Goal: Task Accomplishment & Management: Manage account settings

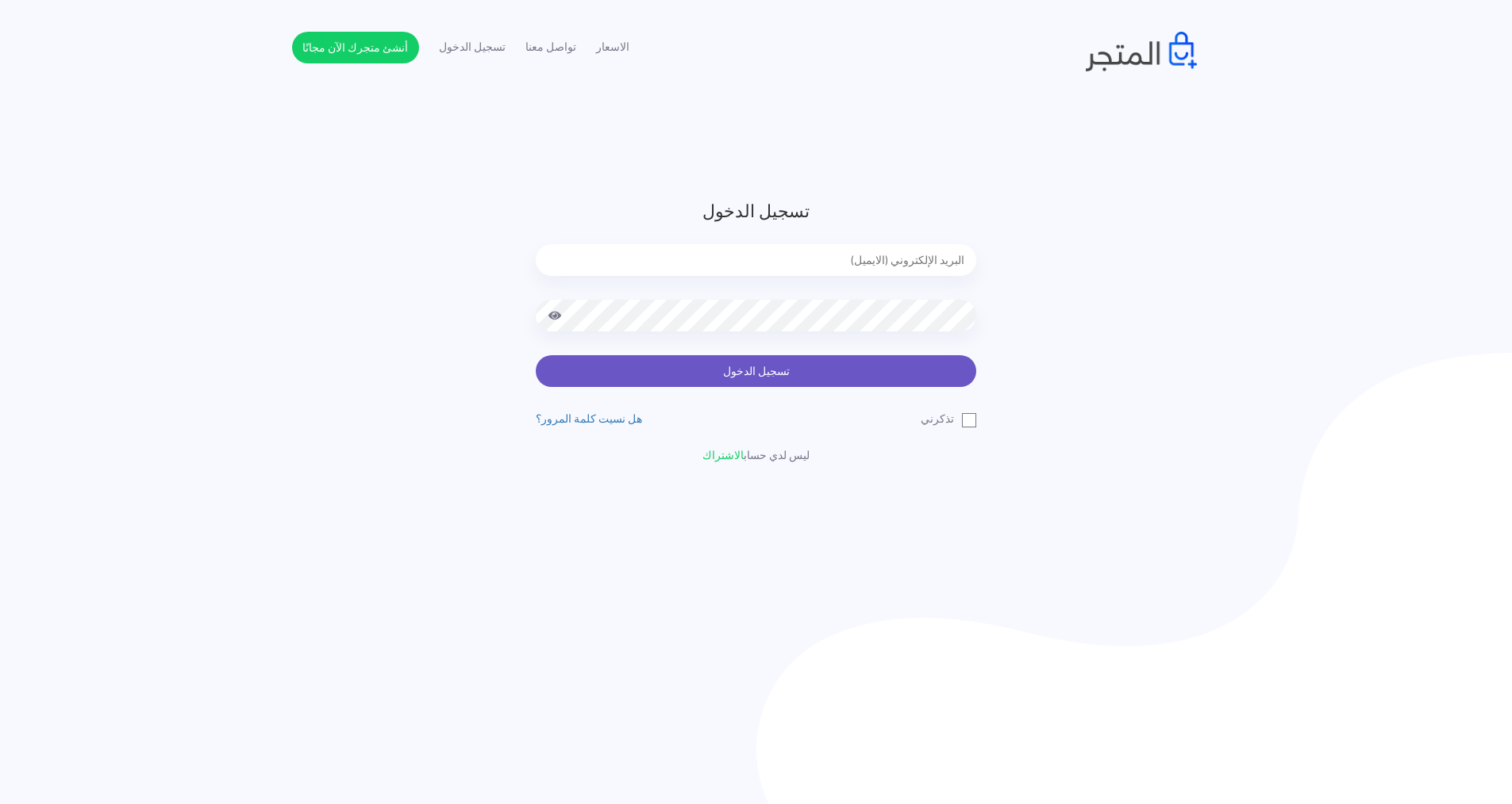
type input "[EMAIL_ADDRESS][DOMAIN_NAME]"
click at [777, 359] on button "تسجيل الدخول" at bounding box center [756, 371] width 441 height 31
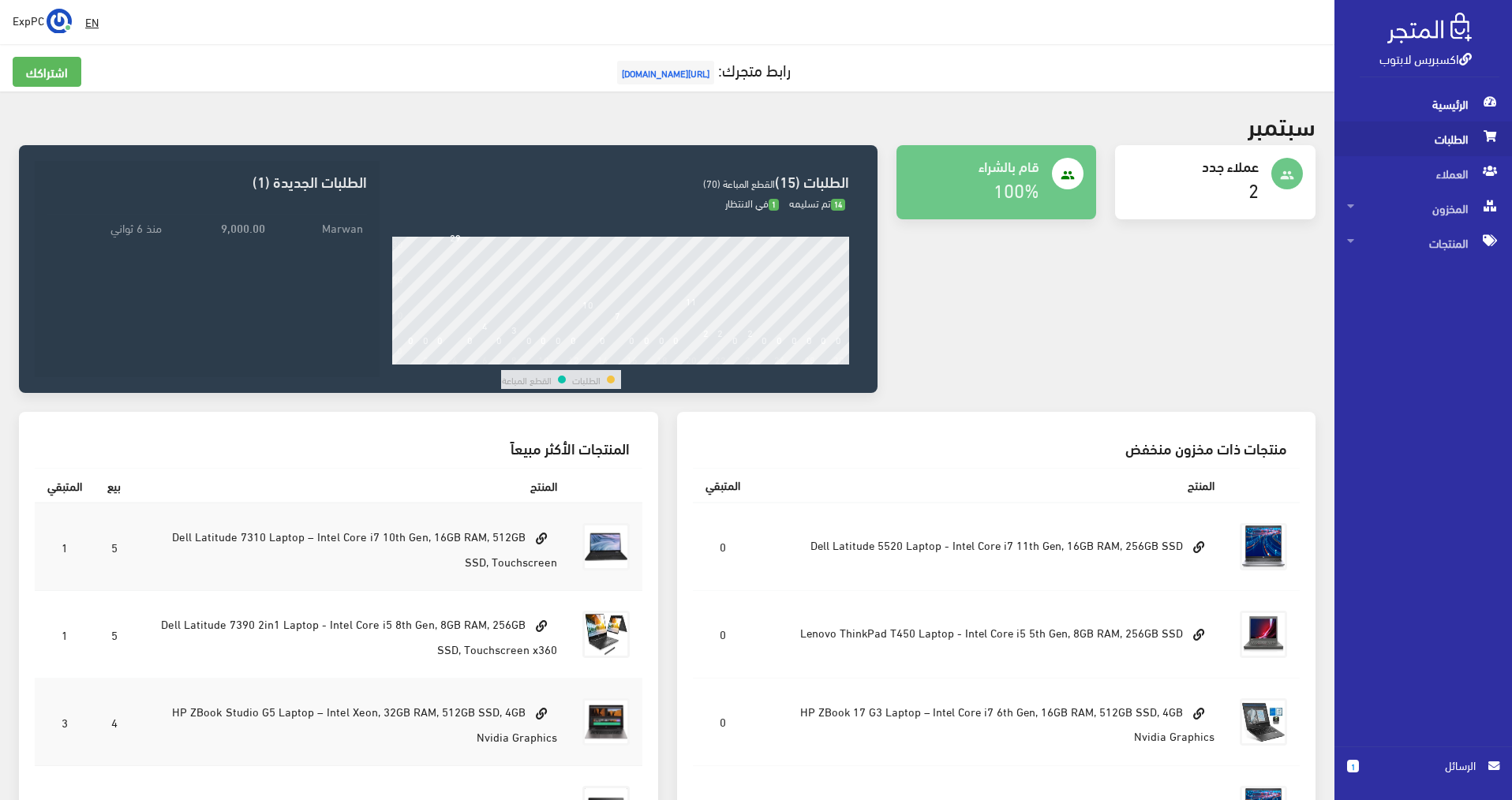
click at [1460, 136] on span "الطلبات" at bounding box center [1423, 138] width 152 height 35
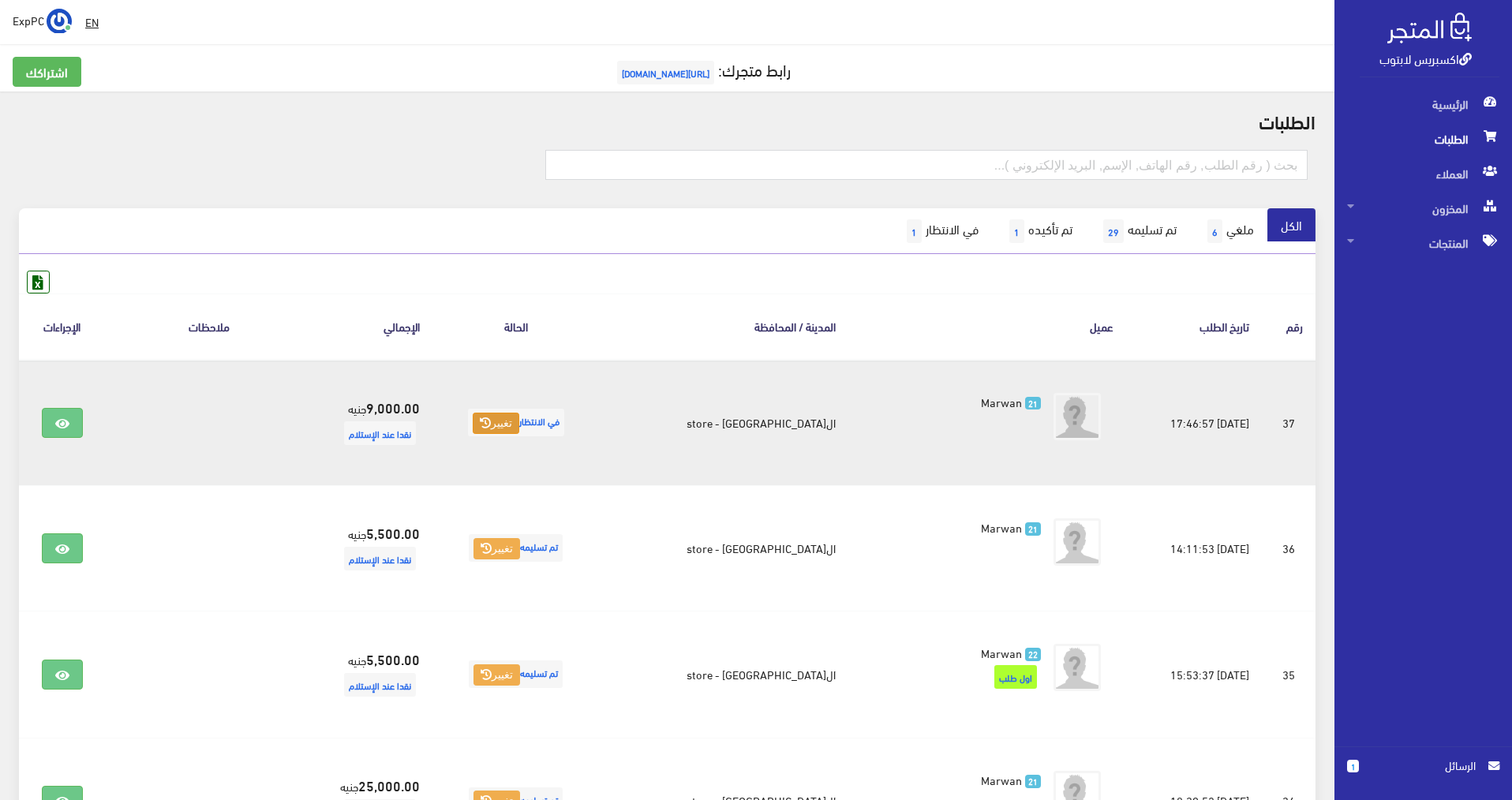
click at [491, 429] on icon at bounding box center [485, 423] width 11 height 11
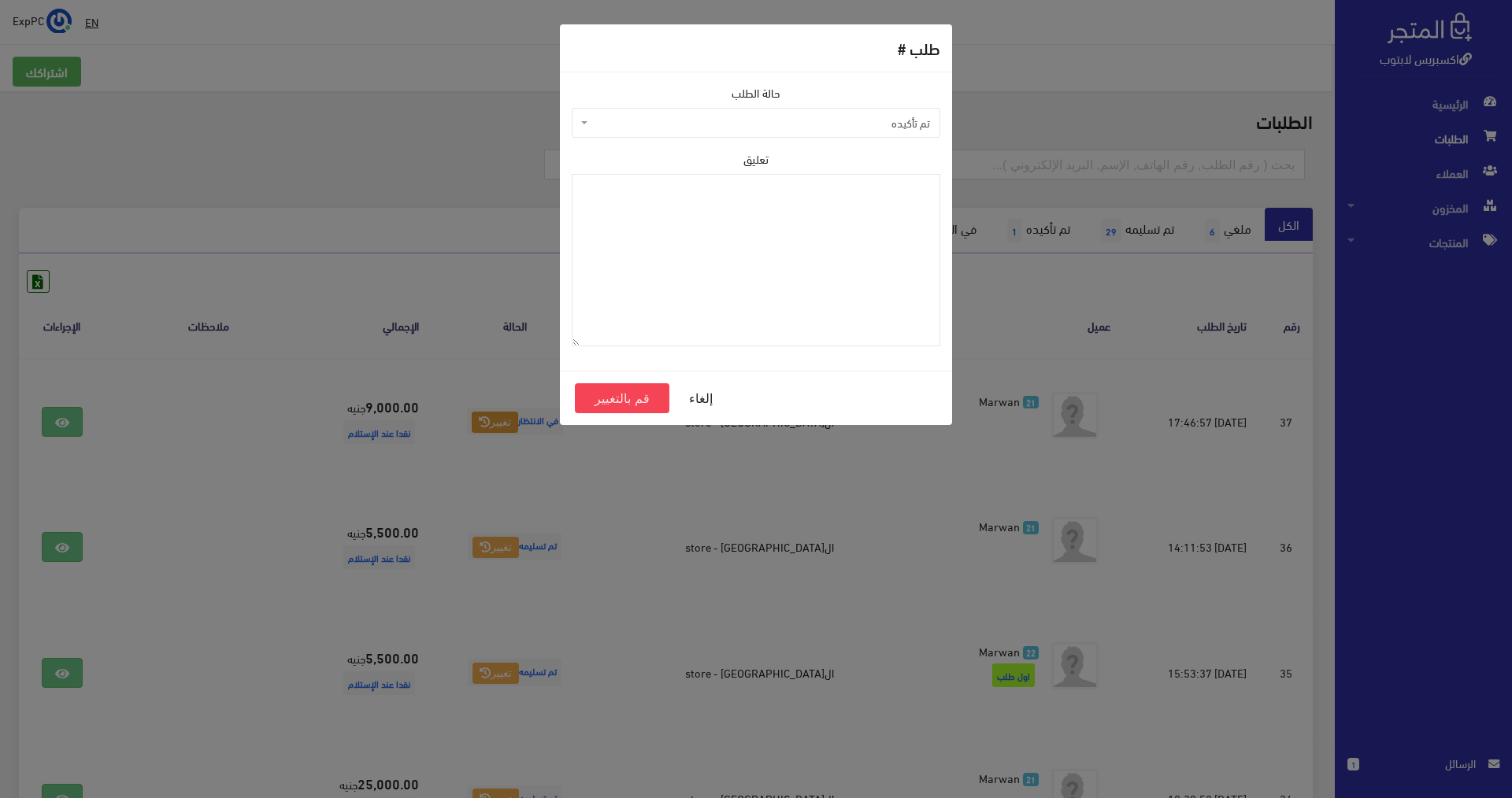
click at [893, 127] on span "تم تأكيده" at bounding box center [760, 123] width 339 height 16
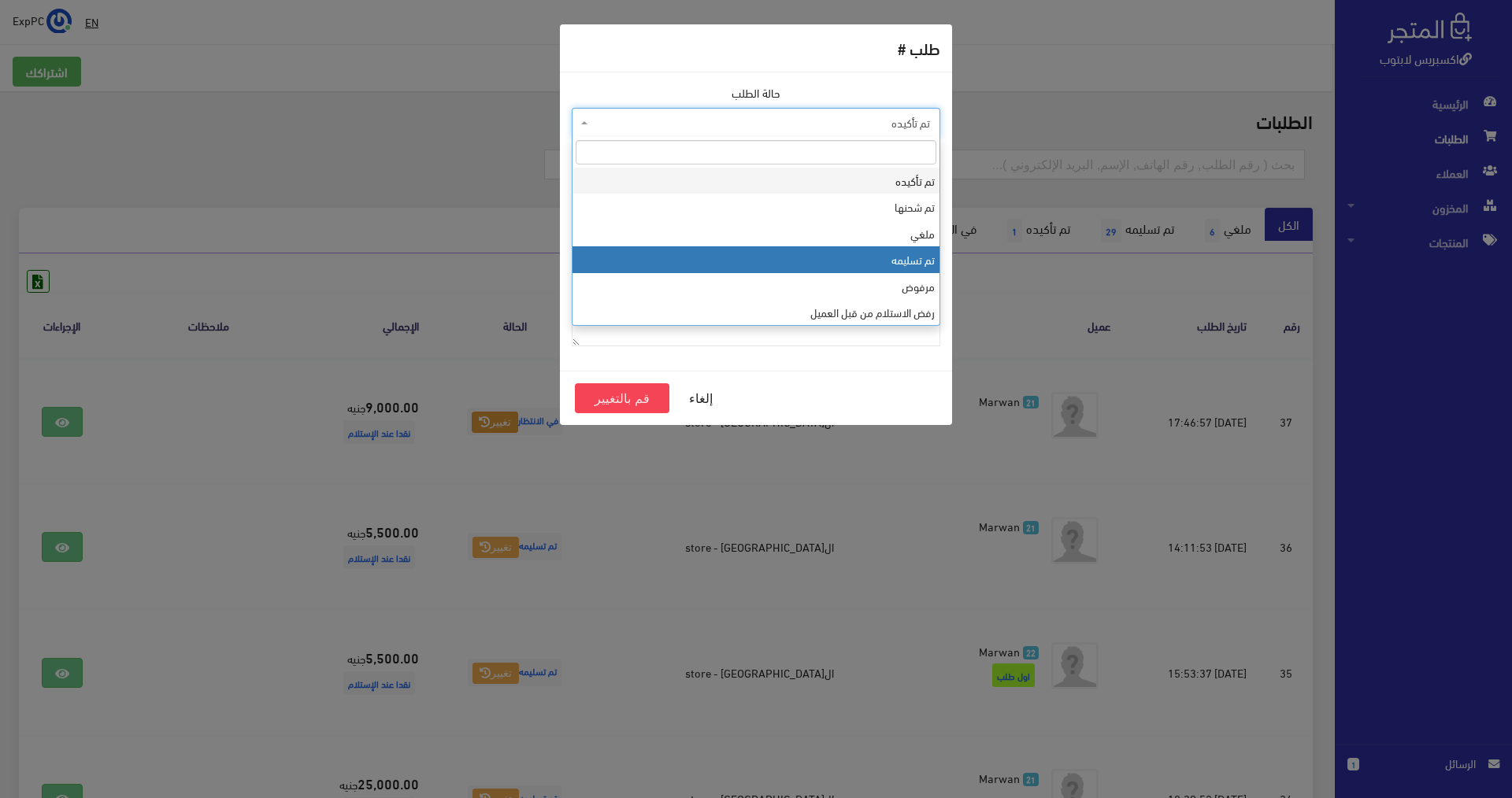
select select "4"
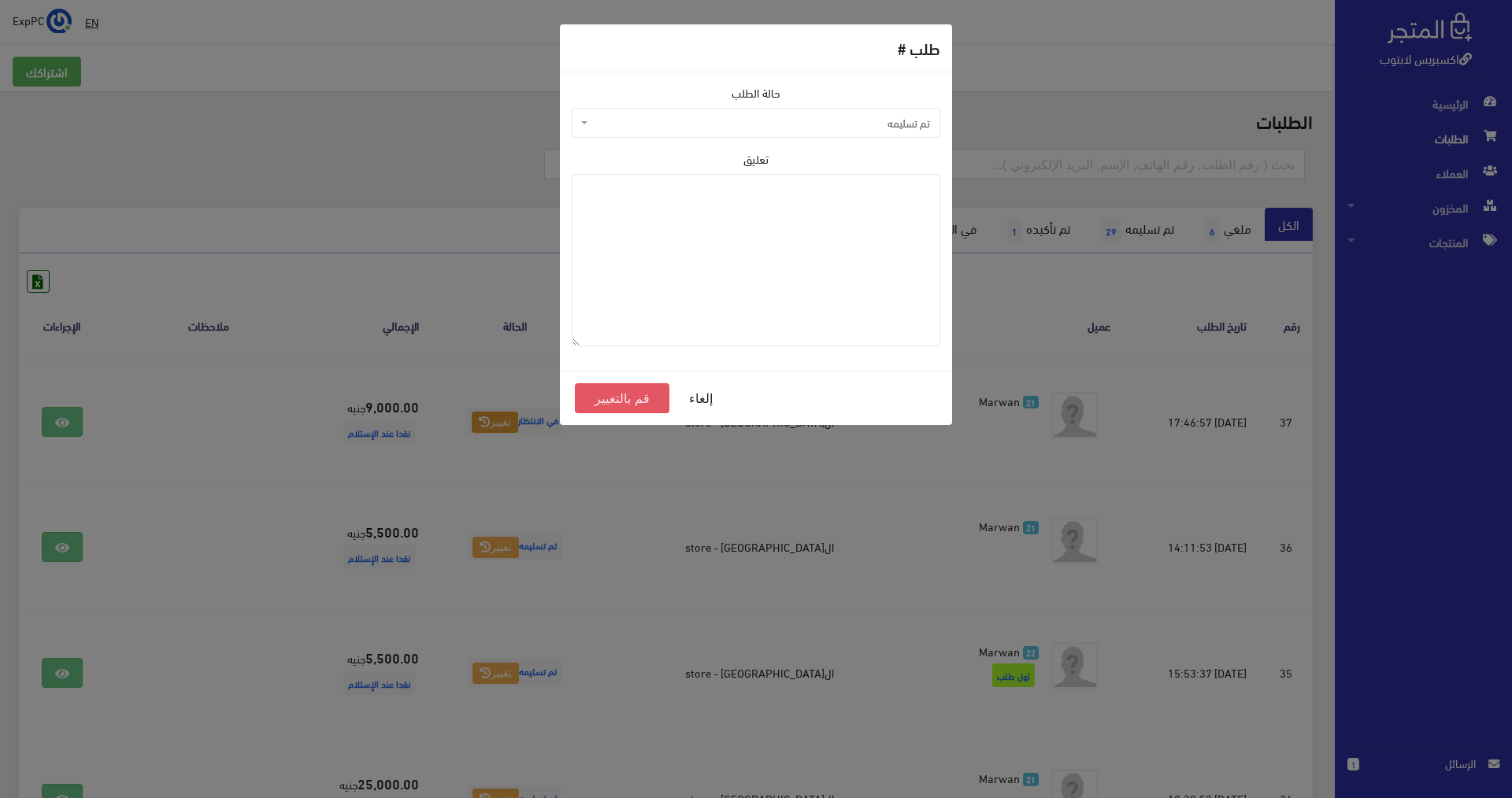
click at [595, 397] on button "قم بالتغيير" at bounding box center [622, 399] width 94 height 30
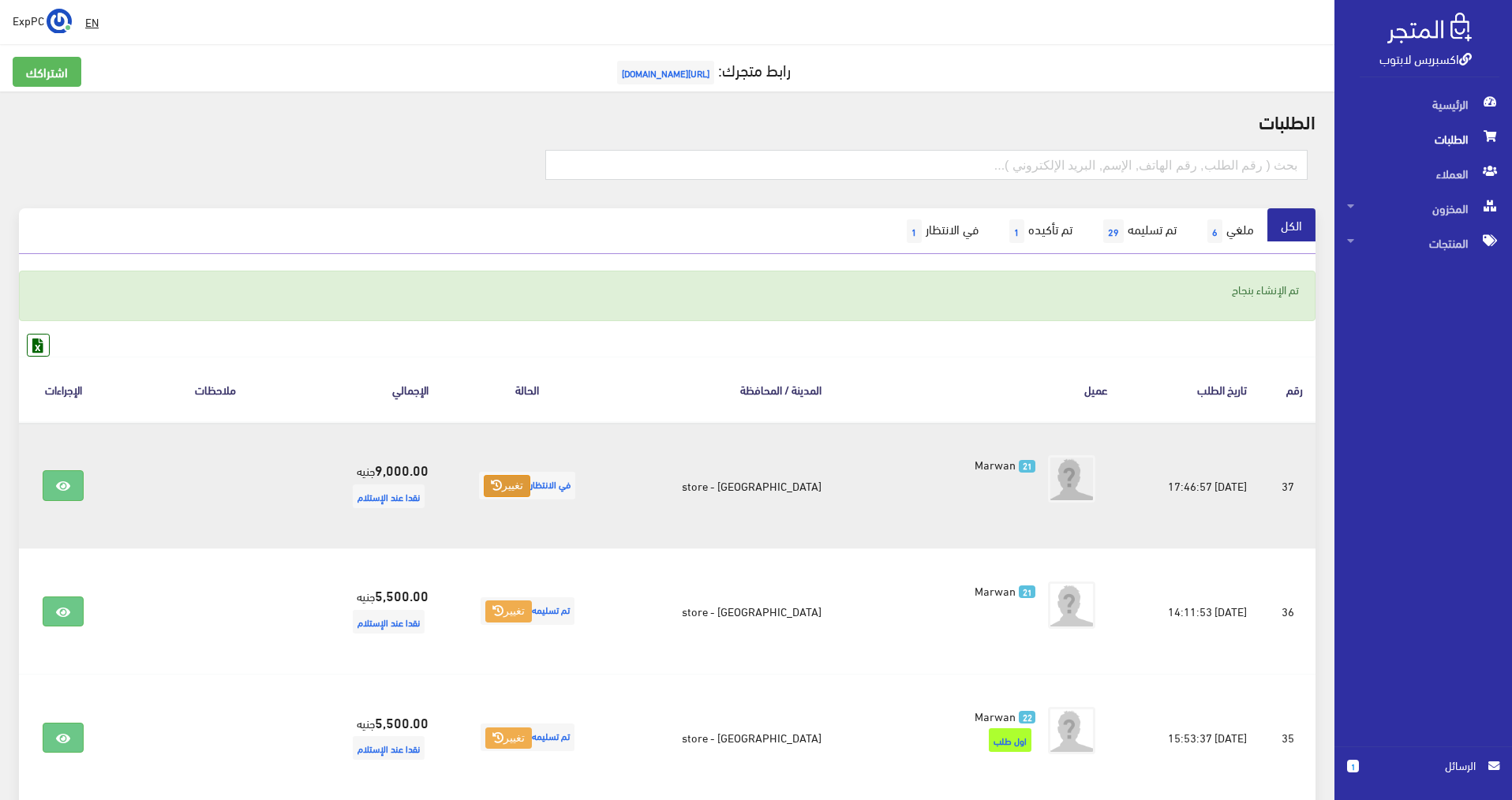
click at [530, 481] on button "تغيير" at bounding box center [507, 486] width 46 height 22
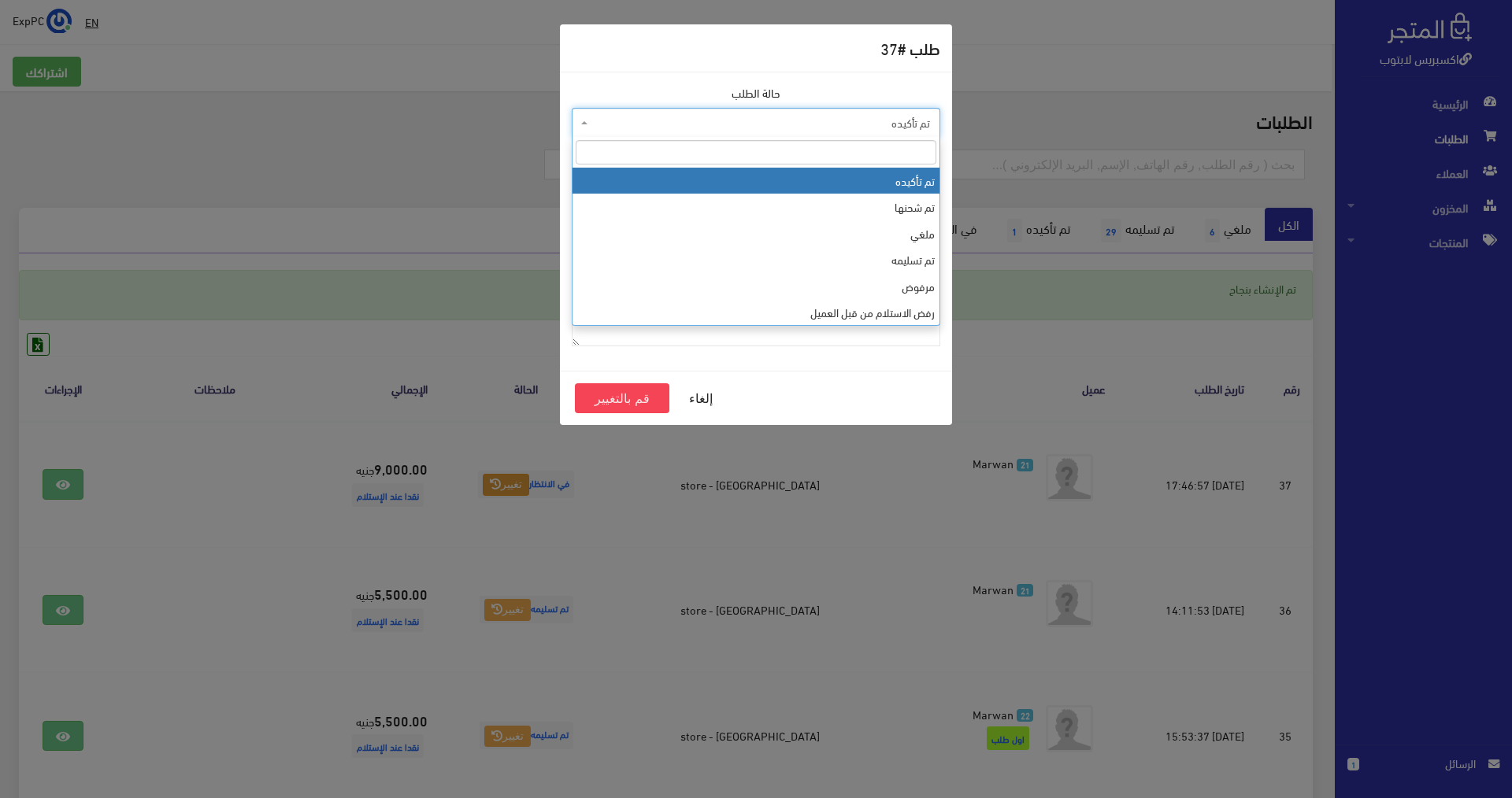
click at [833, 128] on span "تم تأكيده" at bounding box center [760, 123] width 339 height 16
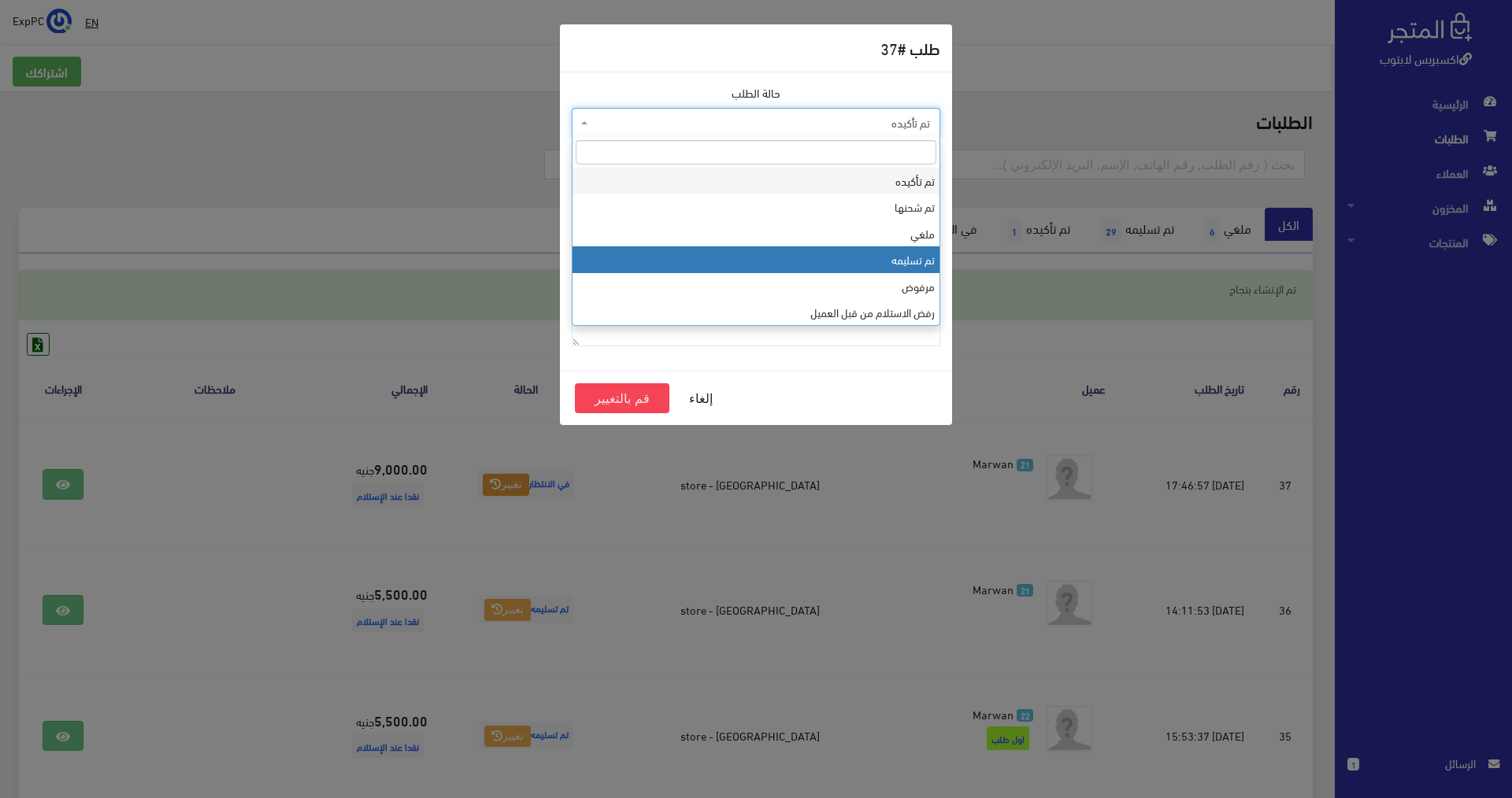
select select "4"
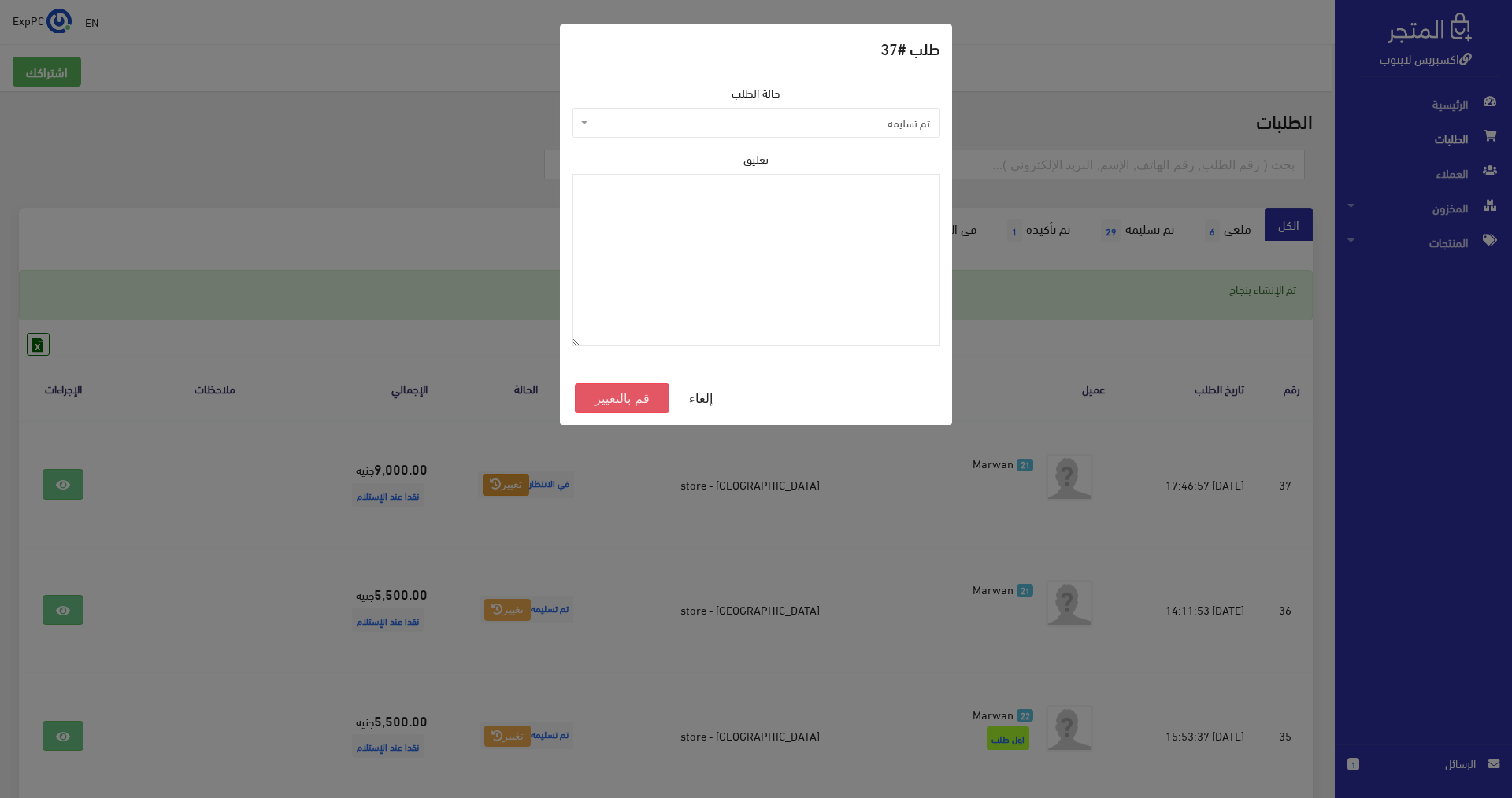
click at [614, 401] on button "قم بالتغيير" at bounding box center [622, 399] width 94 height 30
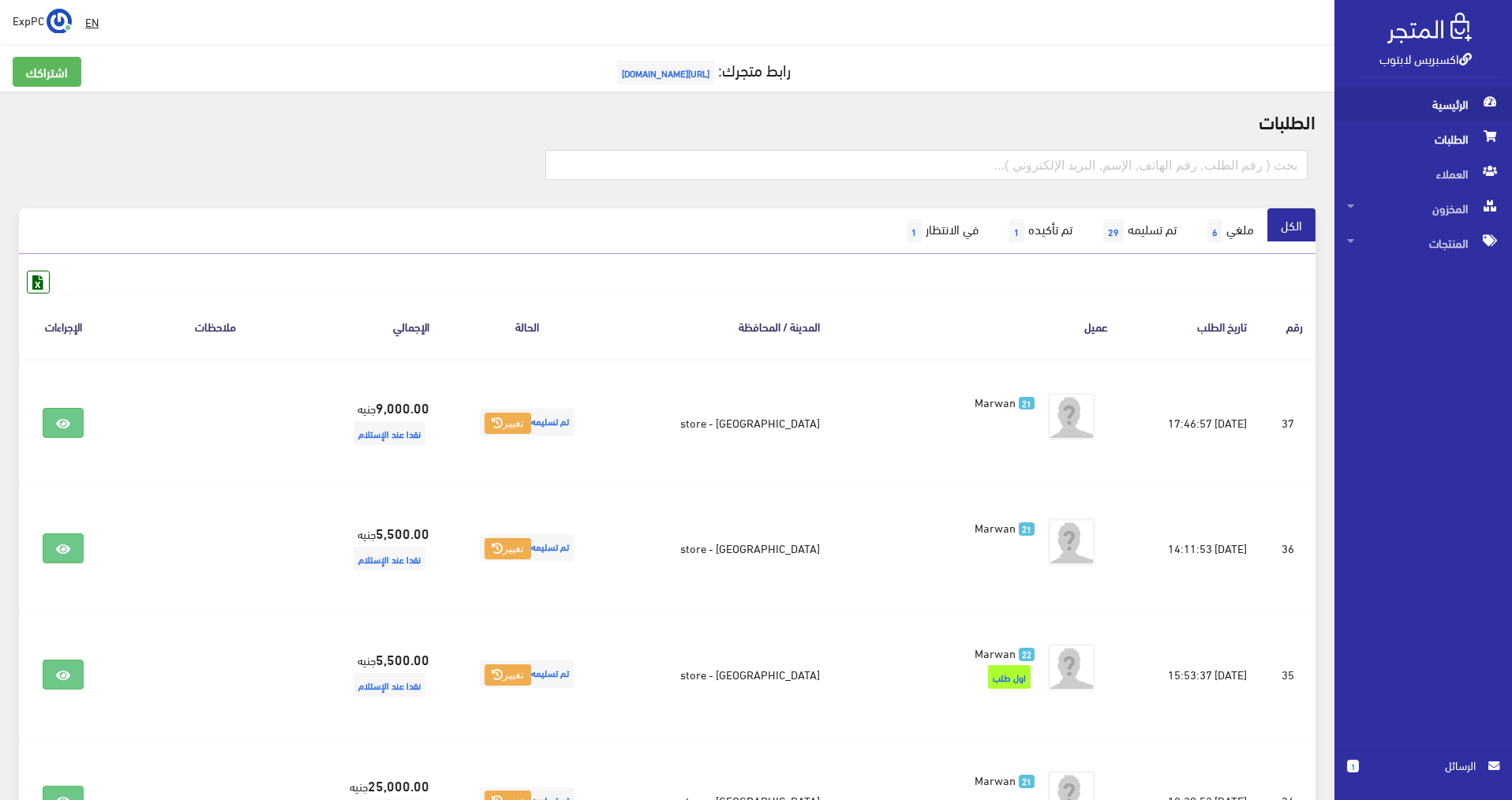
click at [1434, 115] on span "الرئيسية" at bounding box center [1423, 103] width 152 height 35
